Goal: Task Accomplishment & Management: Manage account settings

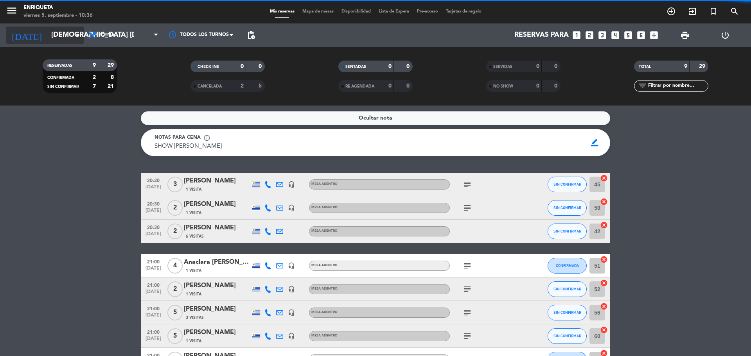
click at [47, 36] on input "[DEMOGRAPHIC_DATA] [DATE]" at bounding box center [92, 35] width 91 height 16
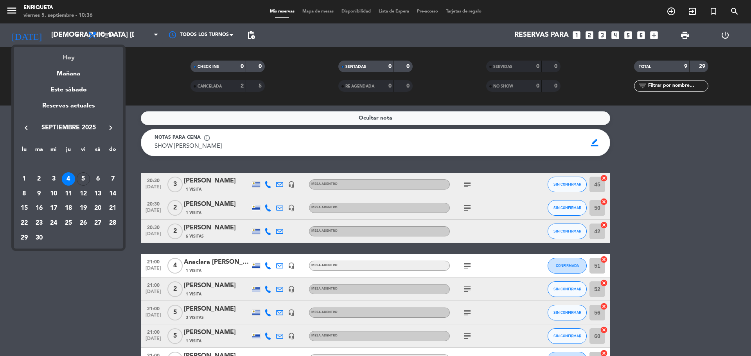
click at [57, 63] on div "Hoy" at bounding box center [68, 55] width 109 height 16
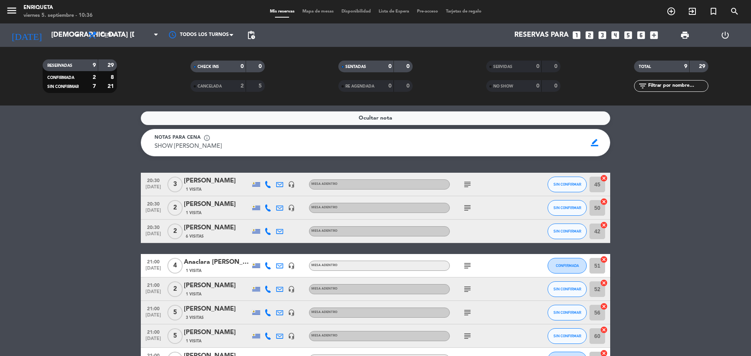
type input "vie. [DATE]"
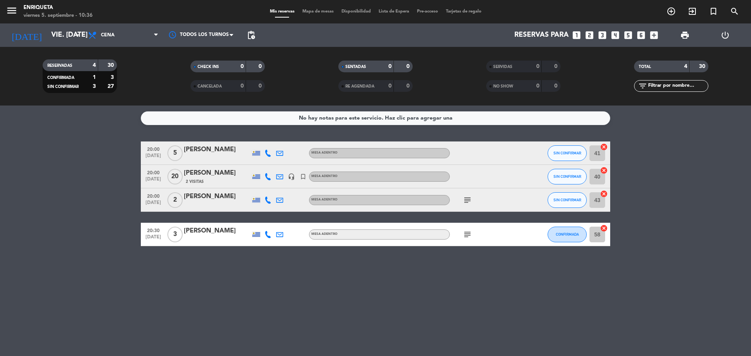
click at [219, 172] on div "[PERSON_NAME]" at bounding box center [217, 173] width 66 height 10
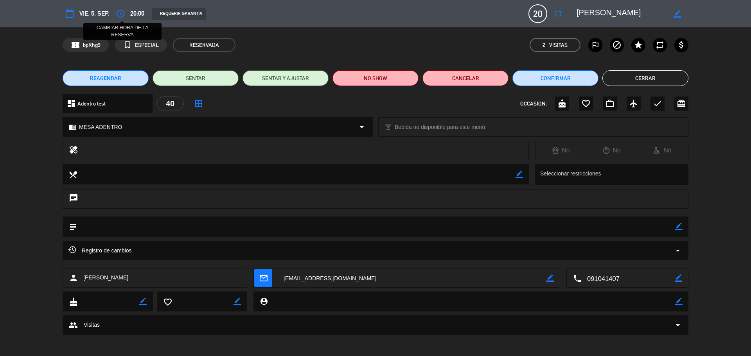
click at [120, 13] on icon "access_time" at bounding box center [120, 13] width 9 height 9
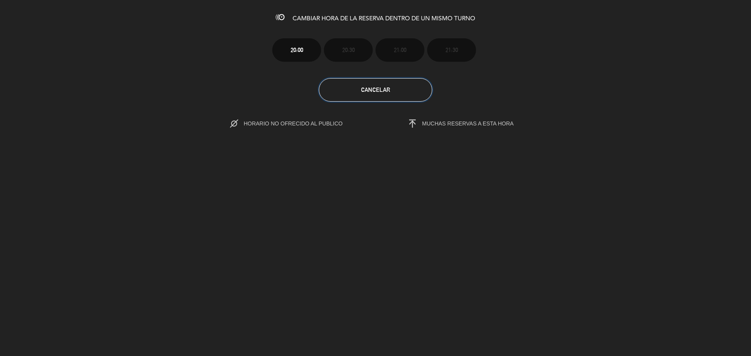
click at [380, 95] on button "Cancelar" at bounding box center [375, 89] width 113 height 23
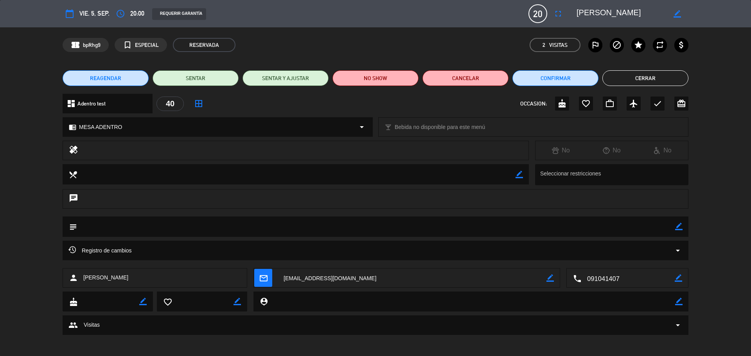
click at [125, 73] on button "REAGENDAR" at bounding box center [106, 78] width 86 height 16
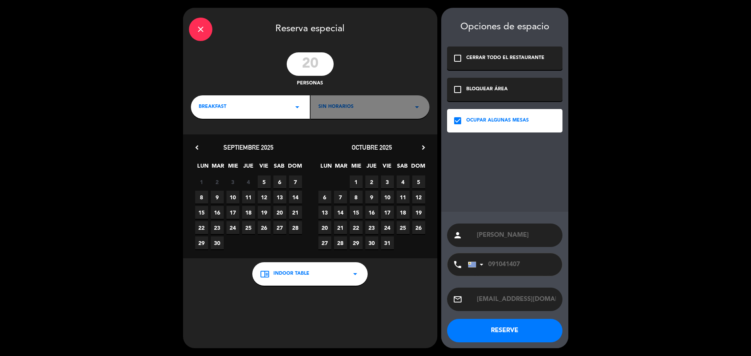
click at [210, 26] on div "close" at bounding box center [200, 29] width 23 height 23
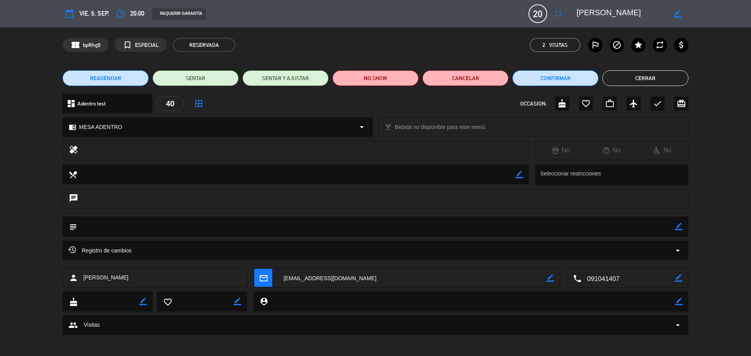
click at [104, 77] on span "REAGENDAR" at bounding box center [105, 78] width 31 height 8
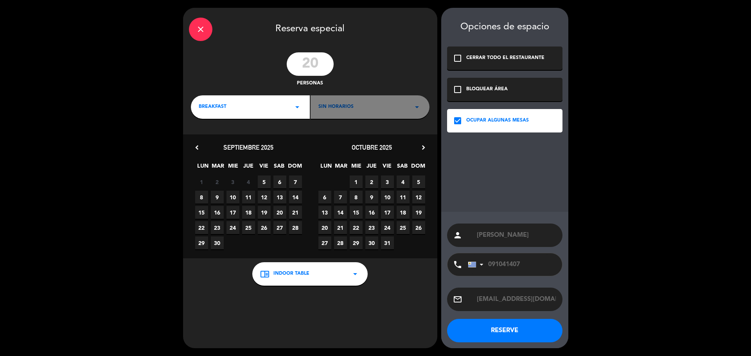
click at [282, 109] on div "BREAKFAST arrow_drop_down" at bounding box center [250, 106] width 119 height 23
click at [217, 162] on div "Cena" at bounding box center [250, 163] width 103 height 8
click at [366, 106] on div "20:00 arrow_drop_down" at bounding box center [369, 106] width 119 height 23
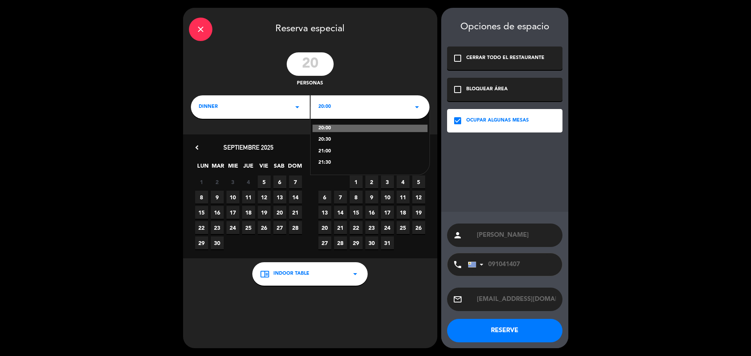
click at [329, 158] on div "20:00 20:30 21:00 21:30" at bounding box center [369, 141] width 119 height 68
click at [326, 161] on div "21:30" at bounding box center [369, 163] width 103 height 8
click at [264, 182] on span "5" at bounding box center [264, 182] width 13 height 13
click at [536, 334] on button "RESERVE" at bounding box center [504, 330] width 115 height 23
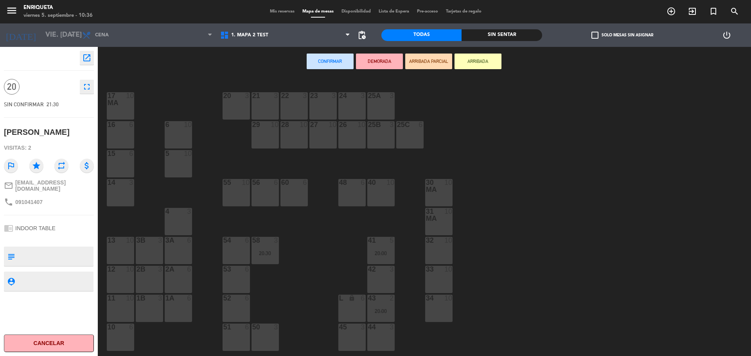
click at [237, 194] on div "55 10" at bounding box center [235, 192] width 27 height 27
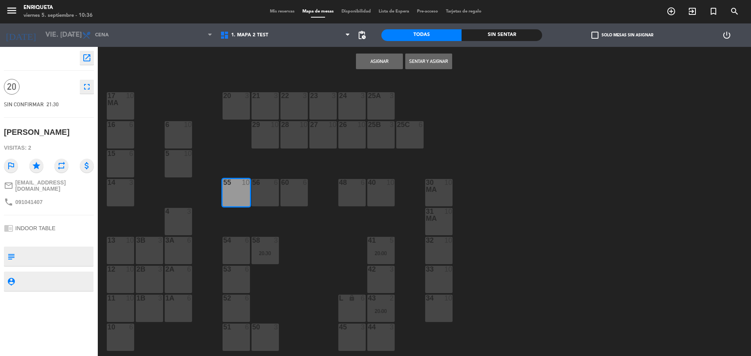
click at [278, 197] on div "56 6" at bounding box center [264, 192] width 27 height 27
click at [391, 59] on button "Asignar" at bounding box center [379, 62] width 47 height 16
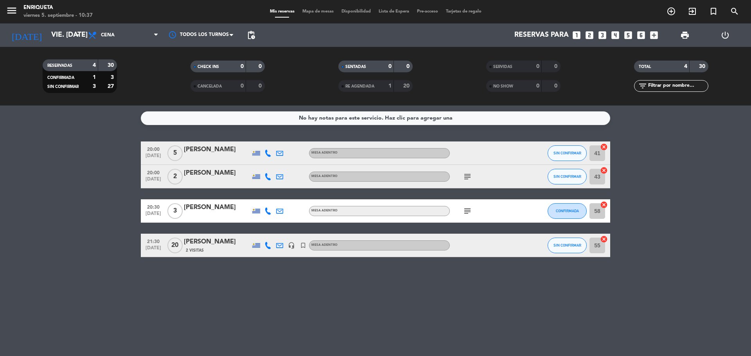
click at [313, 13] on span "Mapa de mesas" at bounding box center [317, 11] width 39 height 4
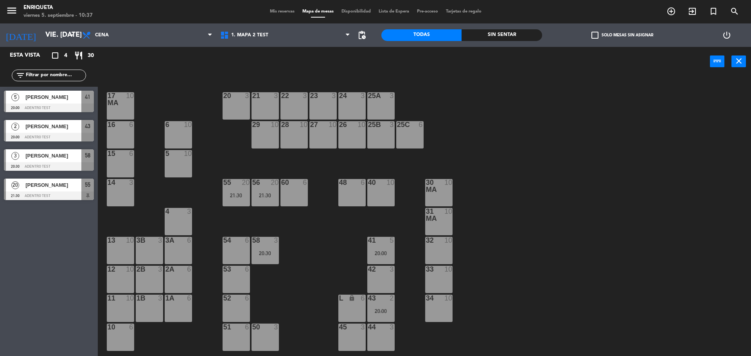
click at [53, 187] on span "[PERSON_NAME]" at bounding box center [53, 185] width 56 height 8
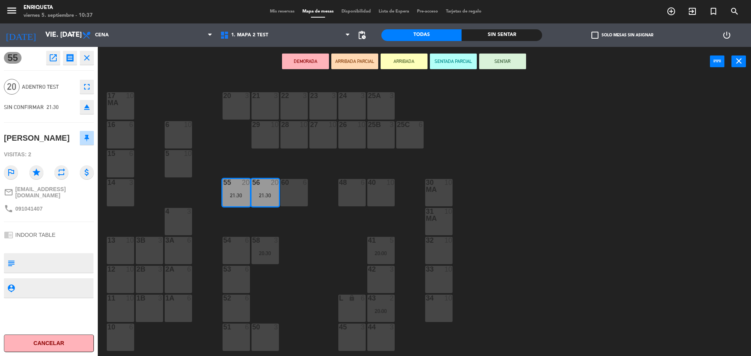
click at [87, 104] on icon "eject" at bounding box center [86, 106] width 9 height 9
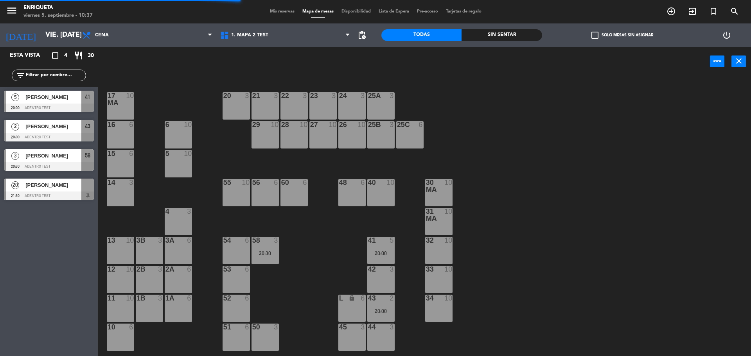
click at [48, 192] on div at bounding box center [49, 196] width 90 height 9
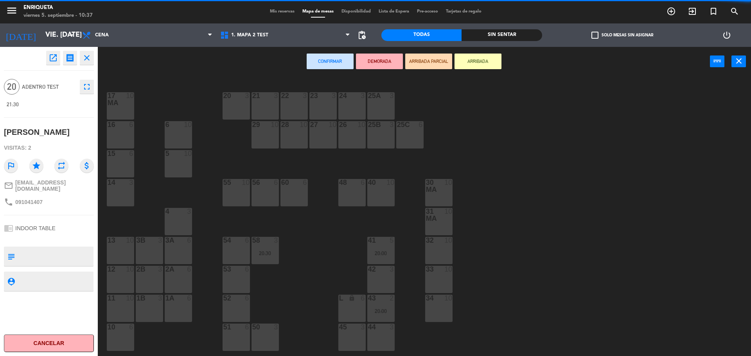
click at [235, 194] on div "55 10" at bounding box center [235, 192] width 27 height 27
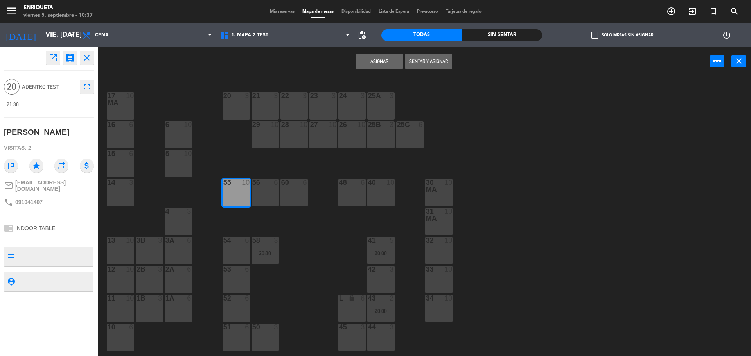
click at [382, 198] on div "40 10" at bounding box center [380, 192] width 27 height 27
click at [380, 69] on div "Asignar Sentar y Asignar power_input close" at bounding box center [404, 62] width 612 height 30
click at [384, 63] on button "Asignar" at bounding box center [379, 62] width 47 height 16
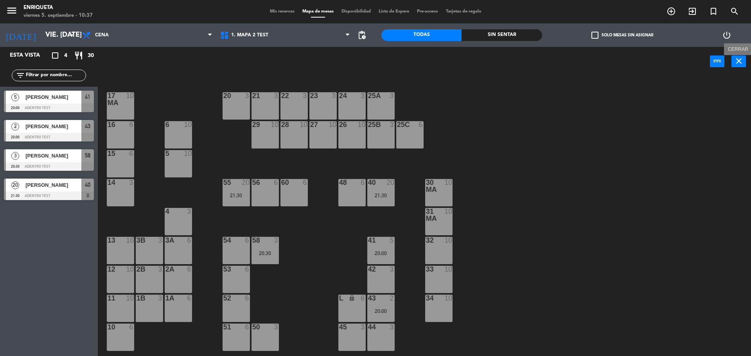
click at [738, 57] on icon "close" at bounding box center [738, 60] width 9 height 9
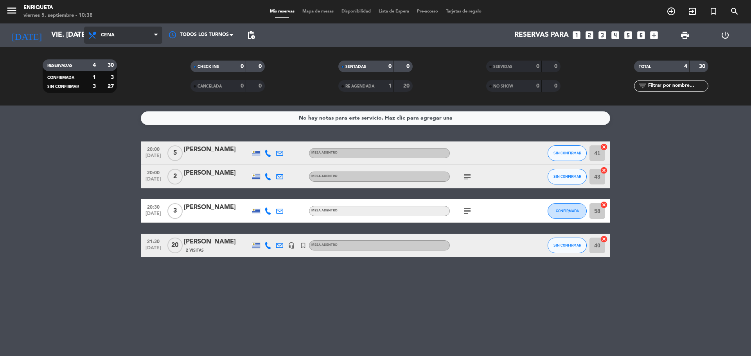
click at [112, 34] on span "Cena" at bounding box center [108, 34] width 14 height 5
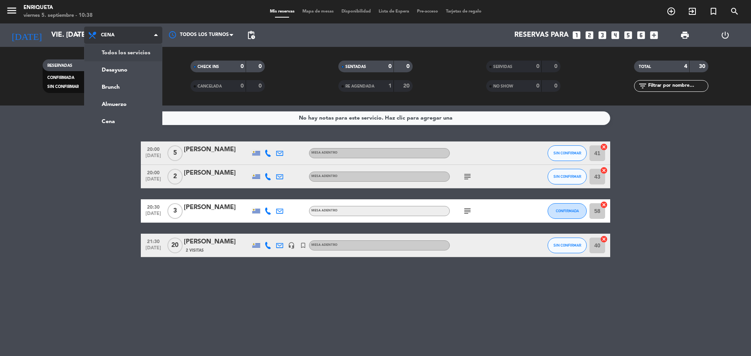
click at [125, 51] on div "menu [PERSON_NAME] 5. septiembre - 10:38 Mis reservas Mapa de mesas Disponibili…" at bounding box center [375, 53] width 751 height 106
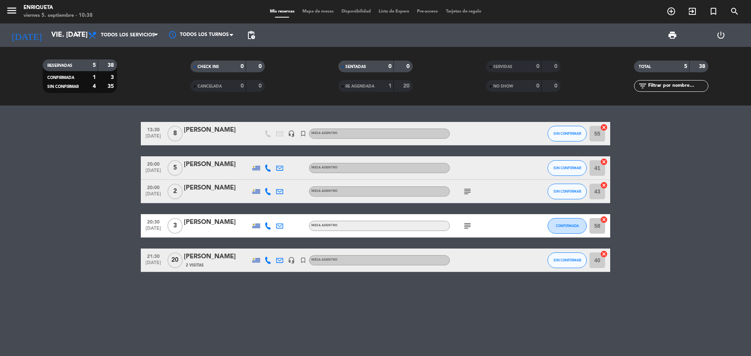
click at [470, 190] on icon "subject" at bounding box center [467, 191] width 9 height 9
click at [47, 29] on input "vie. [DATE]" at bounding box center [92, 35] width 91 height 16
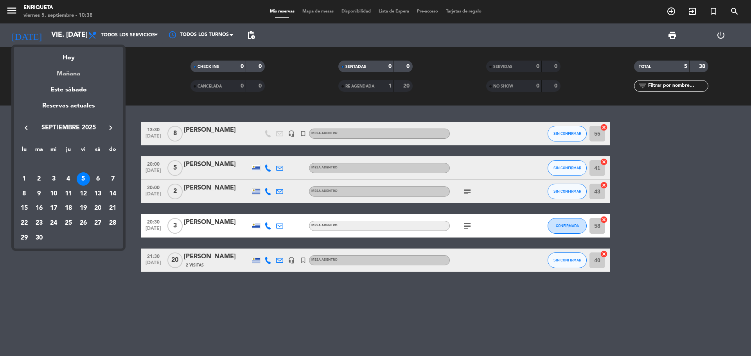
click at [64, 76] on div "Mañana" at bounding box center [68, 71] width 109 height 16
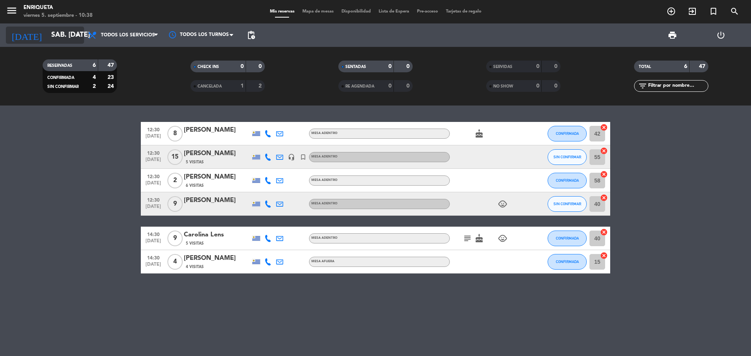
click at [65, 38] on input "sáb. [DATE]" at bounding box center [92, 35] width 91 height 16
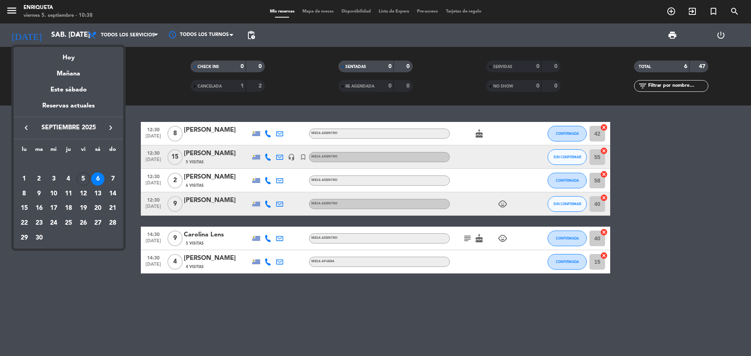
click at [109, 183] on div "7" at bounding box center [112, 178] width 13 height 13
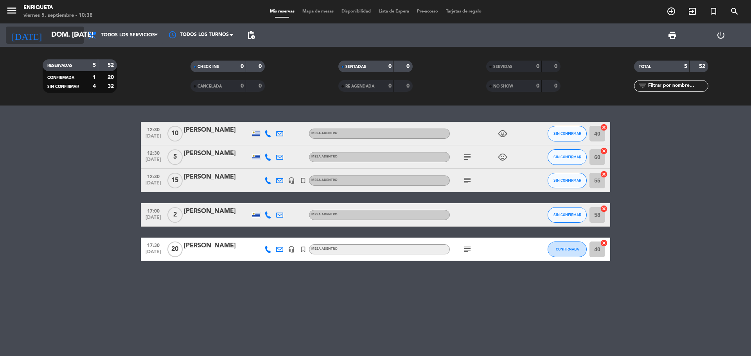
click at [62, 39] on input "dom. [DATE]" at bounding box center [92, 35] width 91 height 16
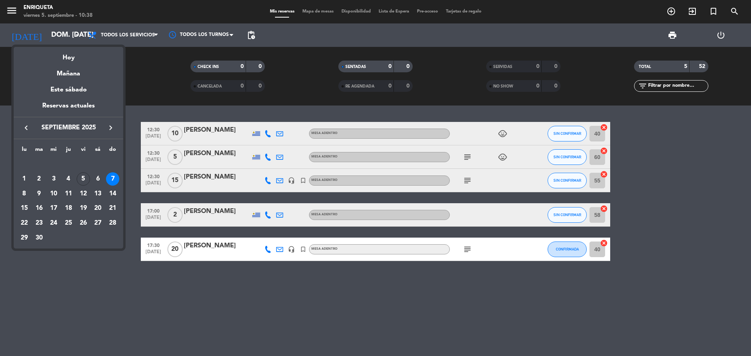
drag, startPoint x: 71, startPoint y: 55, endPoint x: 96, endPoint y: 66, distance: 27.3
click at [71, 55] on div "Hoy" at bounding box center [68, 55] width 109 height 16
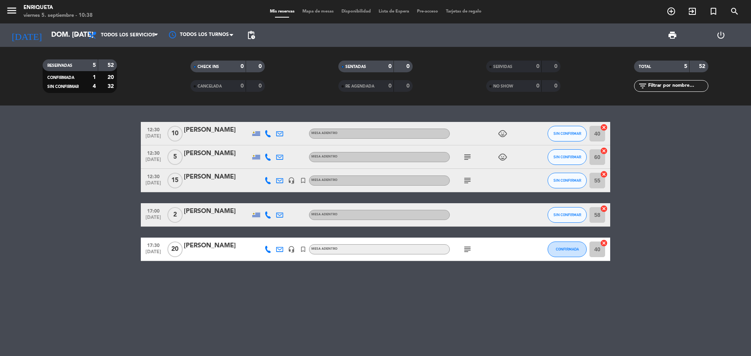
type input "vie. [DATE]"
